Goal: Book appointment/travel/reservation

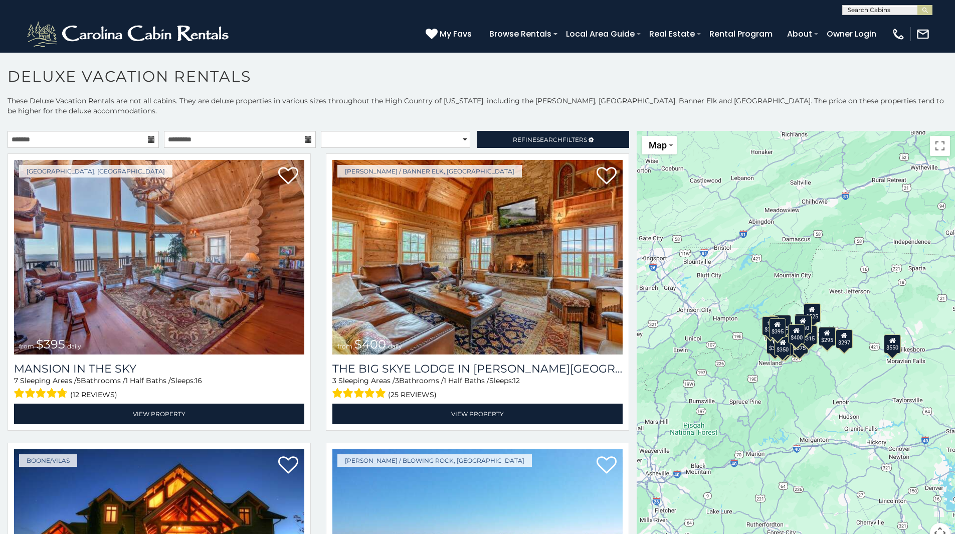
click at [148, 138] on icon at bounding box center [151, 139] width 7 height 7
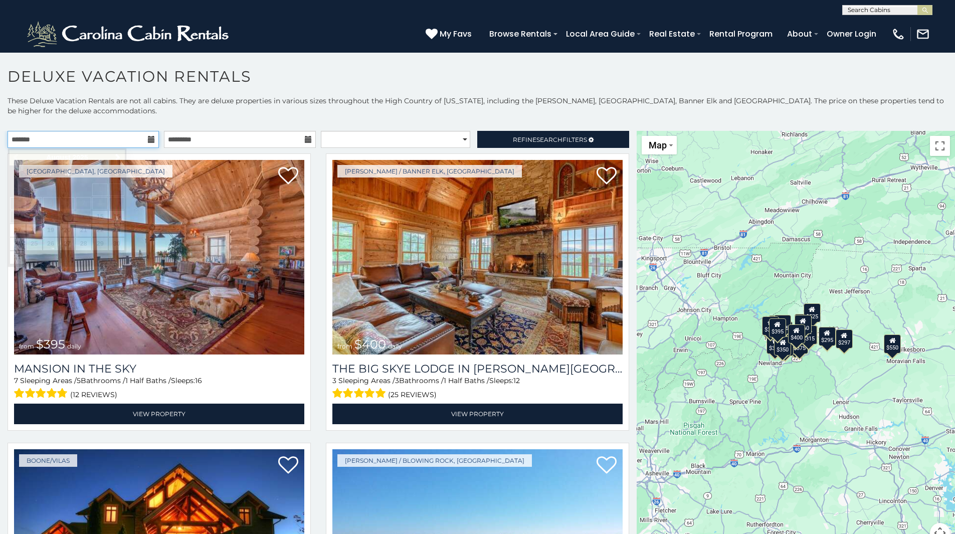
click at [123, 142] on input "text" at bounding box center [83, 139] width 151 height 17
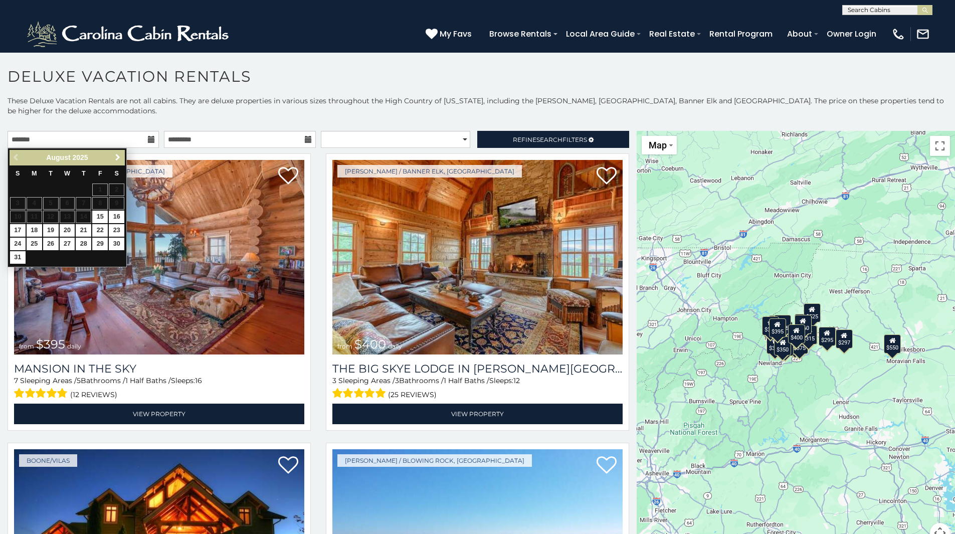
click at [121, 158] on span "Next" at bounding box center [118, 157] width 8 height 8
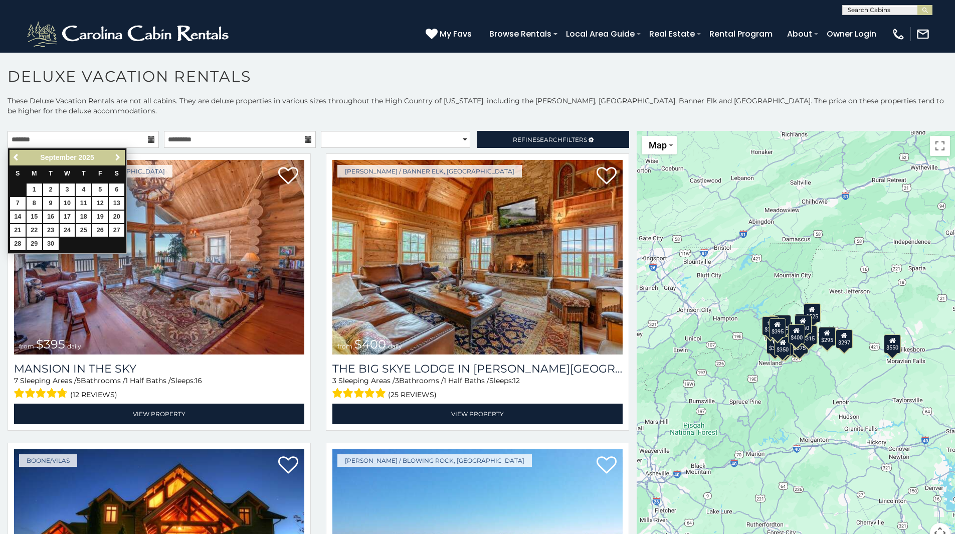
click at [121, 158] on span "Next" at bounding box center [118, 157] width 8 height 8
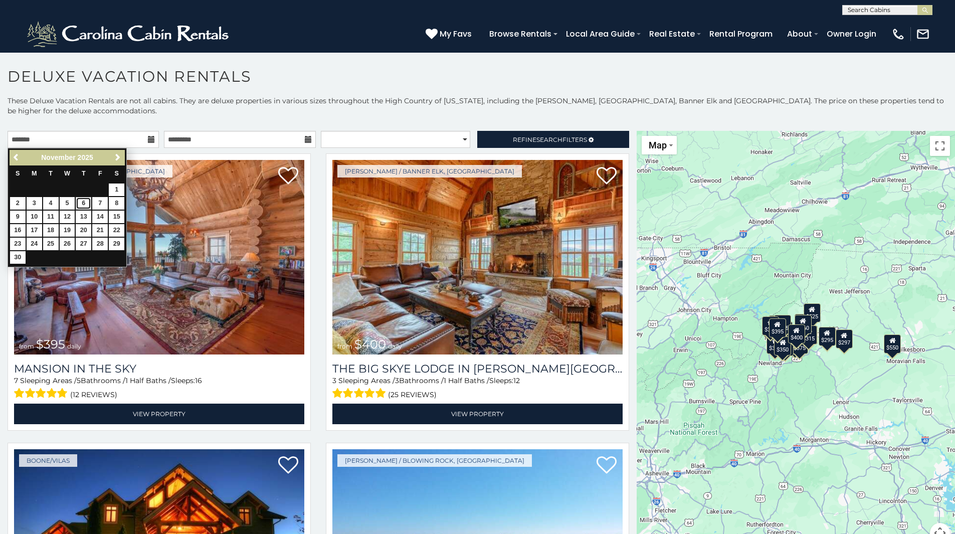
click at [83, 203] on link "6" at bounding box center [84, 203] width 16 height 13
type input "**********"
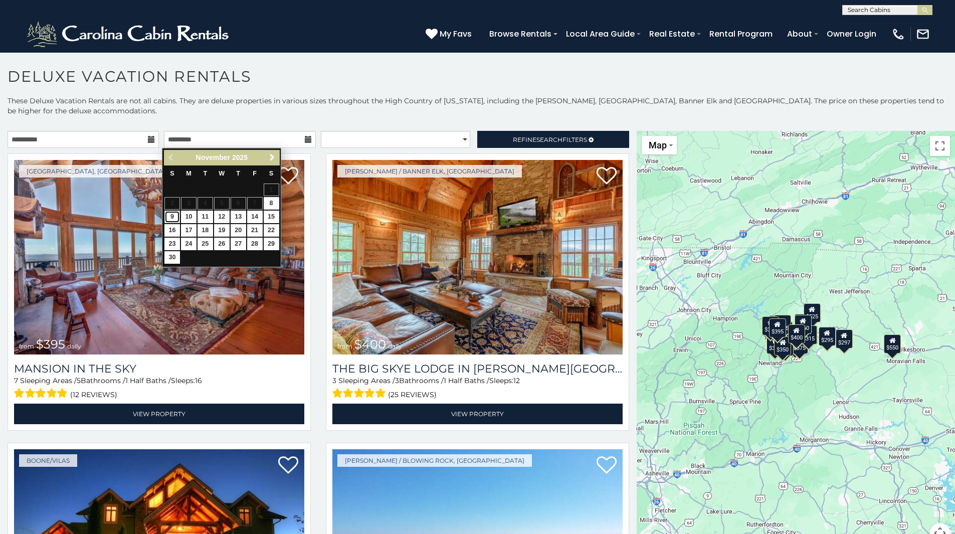
click at [173, 216] on link "9" at bounding box center [172, 217] width 16 height 13
type input "**********"
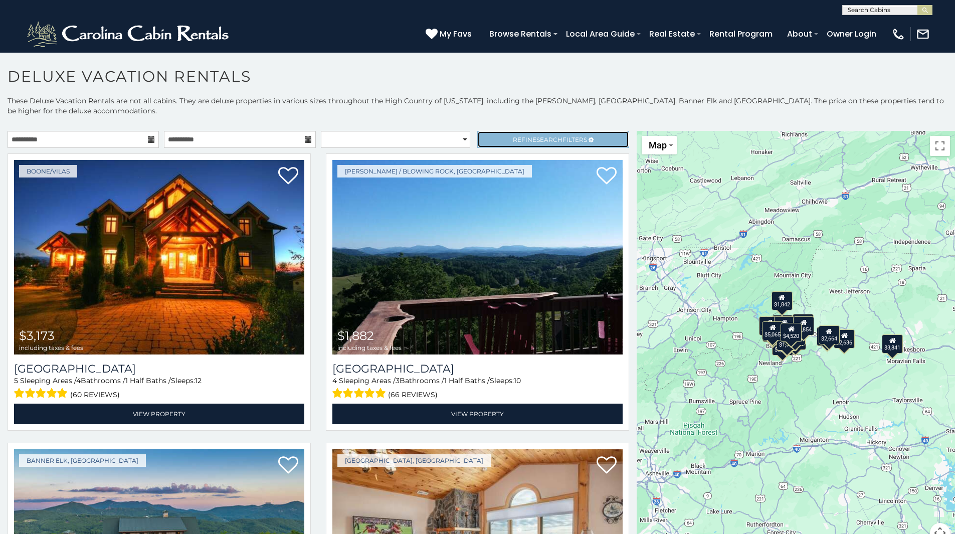
click at [502, 143] on link "Refine Search Filters" at bounding box center [552, 139] width 151 height 17
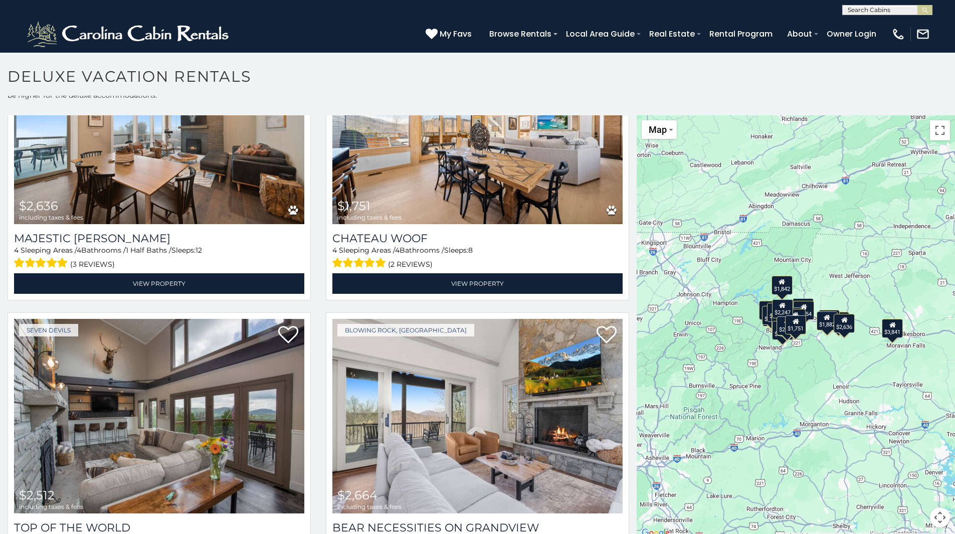
scroll to position [6, 0]
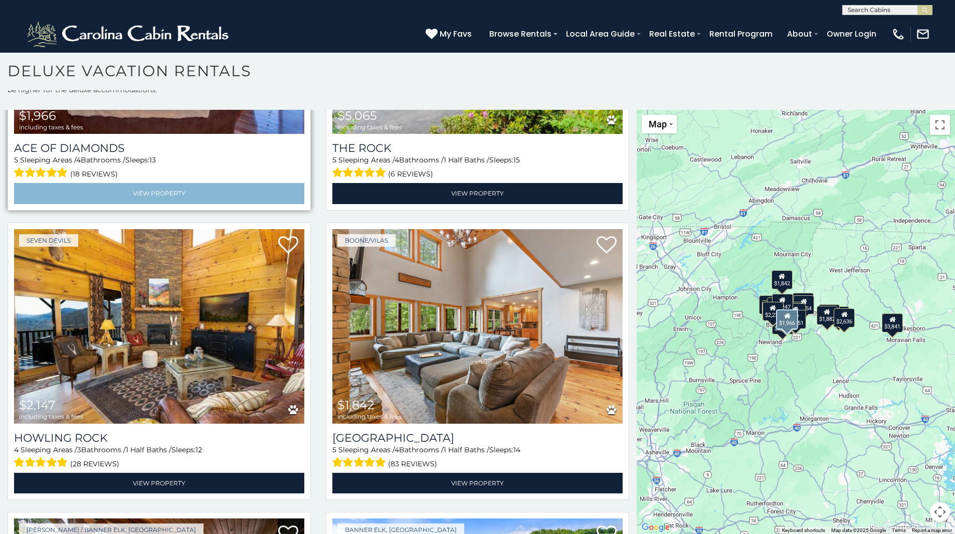
scroll to position [4010, 0]
